Goal: Task Accomplishment & Management: Use online tool/utility

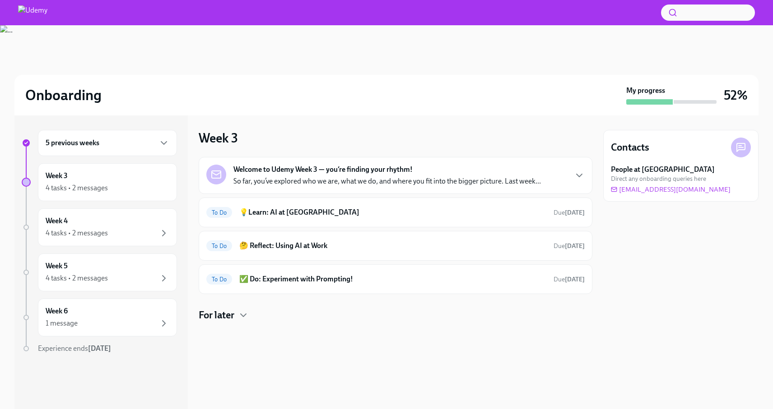
click at [101, 138] on div "5 previous weeks" at bounding box center [108, 143] width 124 height 11
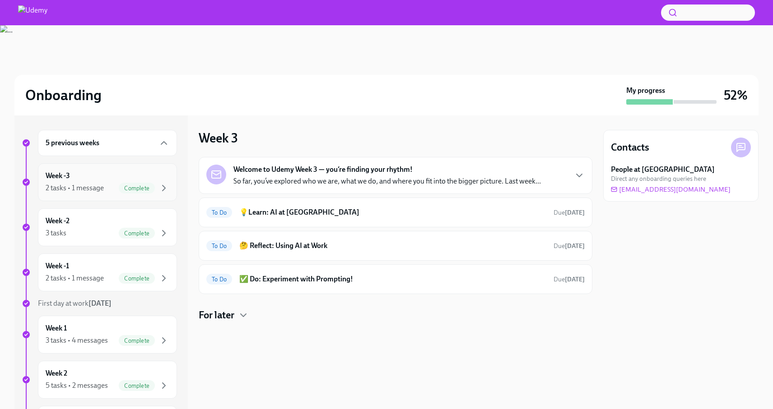
click at [95, 186] on div "2 tasks • 1 message" at bounding box center [75, 188] width 58 height 10
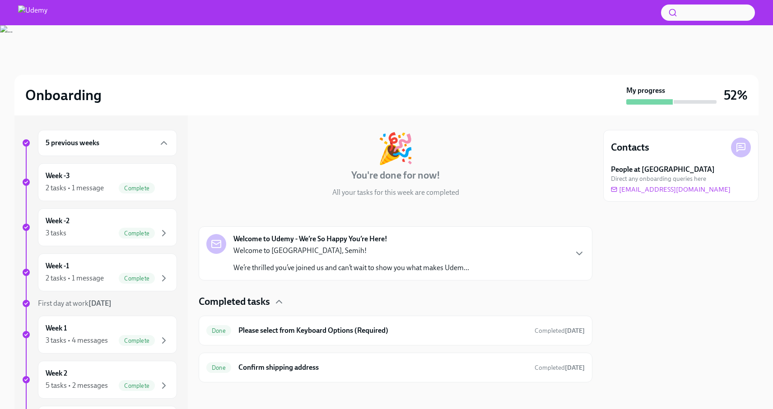
scroll to position [40, 0]
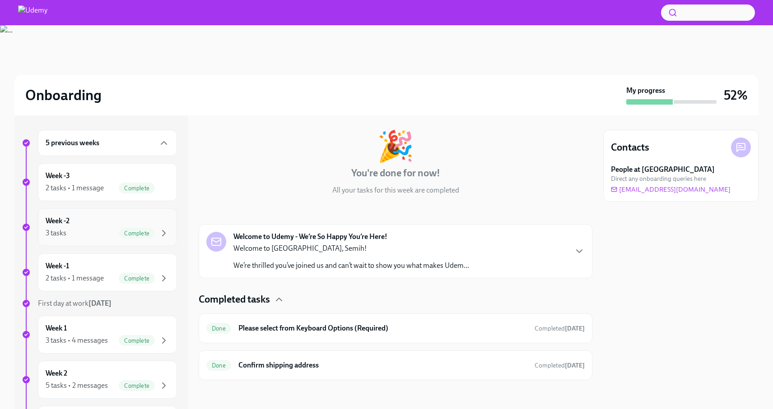
click at [84, 215] on div "Week -2 3 tasks Complete" at bounding box center [107, 228] width 139 height 38
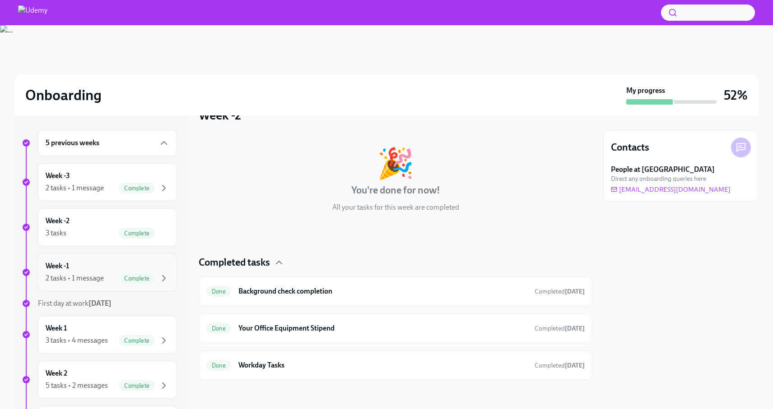
click at [115, 258] on div "Week -1 2 tasks • 1 message Complete" at bounding box center [107, 273] width 139 height 38
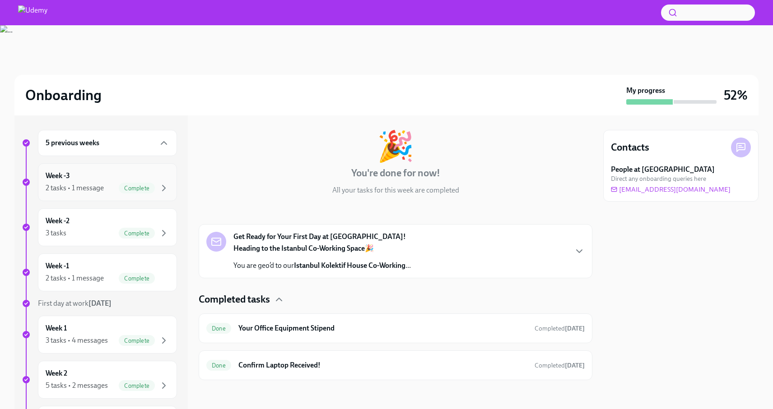
click at [86, 183] on div "2 tasks • 1 message" at bounding box center [75, 188] width 58 height 10
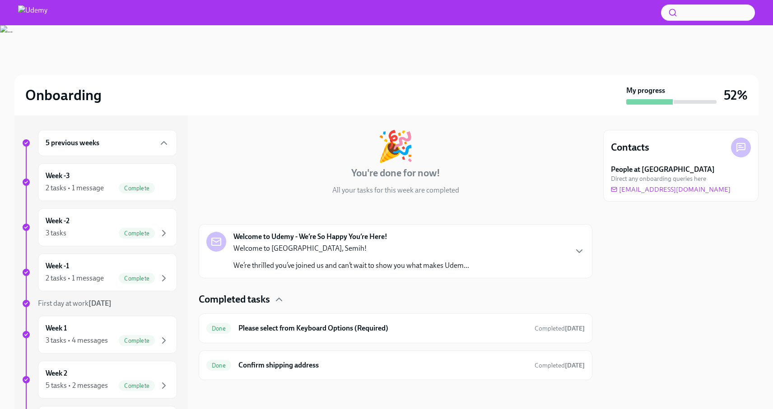
click at [117, 135] on div "5 previous weeks" at bounding box center [107, 143] width 139 height 26
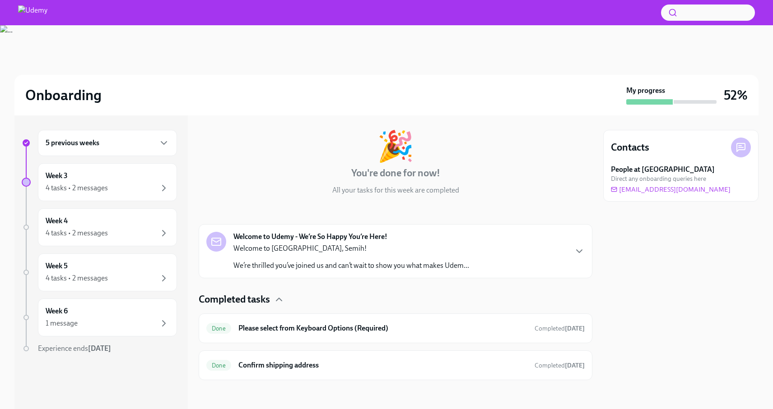
click at [115, 149] on div "5 previous weeks" at bounding box center [107, 143] width 139 height 26
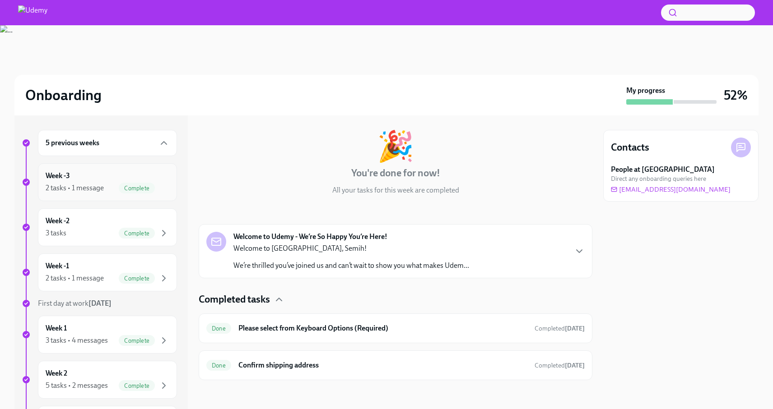
click at [104, 178] on div "Week -3 2 tasks • 1 message Complete" at bounding box center [108, 182] width 124 height 23
click at [96, 222] on div "Week -2 3 tasks Complete" at bounding box center [108, 227] width 124 height 23
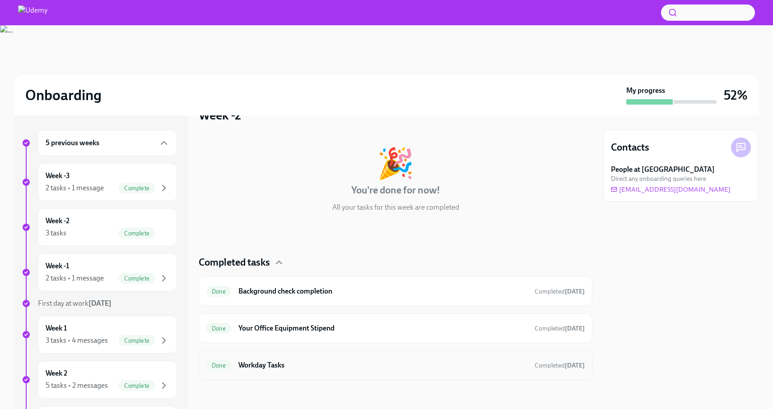
click at [274, 355] on div "Done Workday Tasks Completed [DATE]" at bounding box center [396, 366] width 394 height 30
click at [295, 362] on h6 "Workday Tasks" at bounding box center [382, 366] width 289 height 10
